Goal: Task Accomplishment & Management: Manage account settings

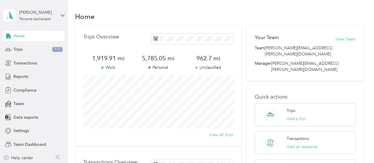
click at [36, 50] on div "Team dashboard" at bounding box center [97, 48] width 181 height 10
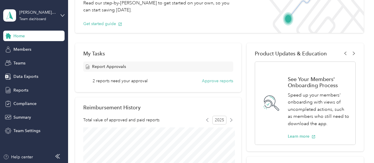
scroll to position [53, 0]
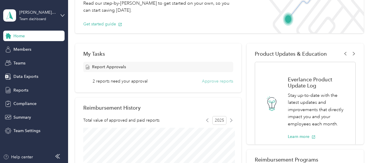
click at [216, 84] on button "Approve reports" at bounding box center [217, 81] width 31 height 6
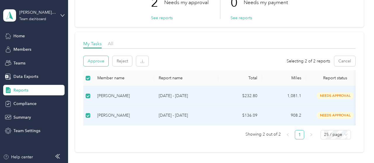
click at [97, 62] on button "Approve" at bounding box center [95, 61] width 25 height 10
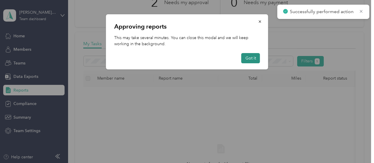
click at [252, 58] on button "Got it" at bounding box center [250, 58] width 19 height 10
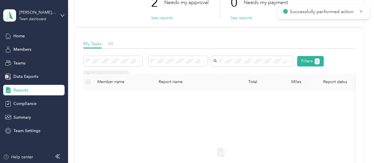
scroll to position [53, 0]
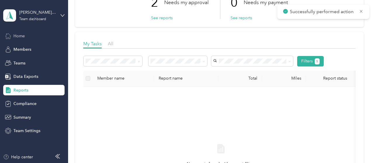
click at [24, 39] on div "Home" at bounding box center [33, 36] width 61 height 11
